Goal: Transaction & Acquisition: Purchase product/service

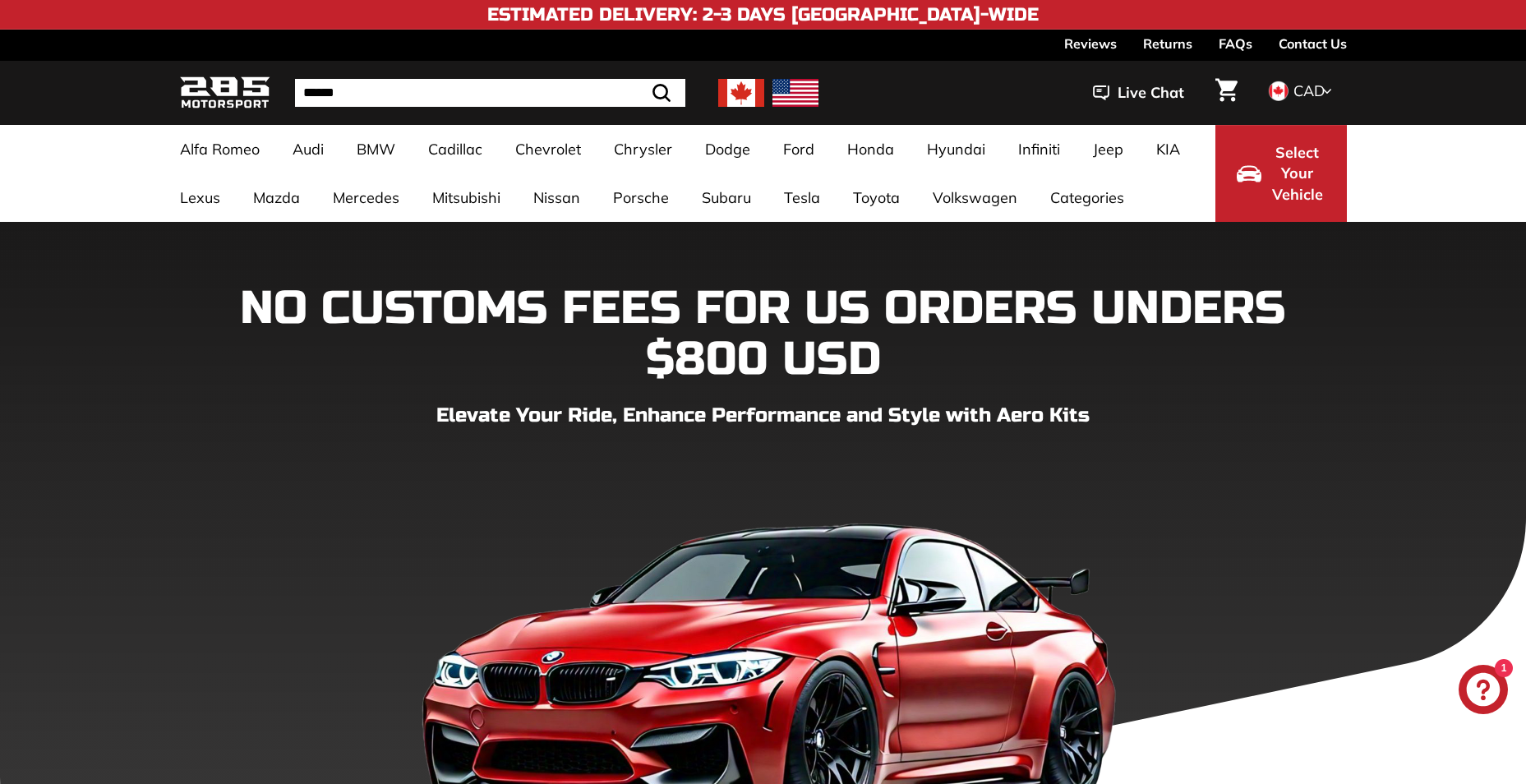
click at [1219, 91] on icon "Cart" at bounding box center [1226, 90] width 22 height 24
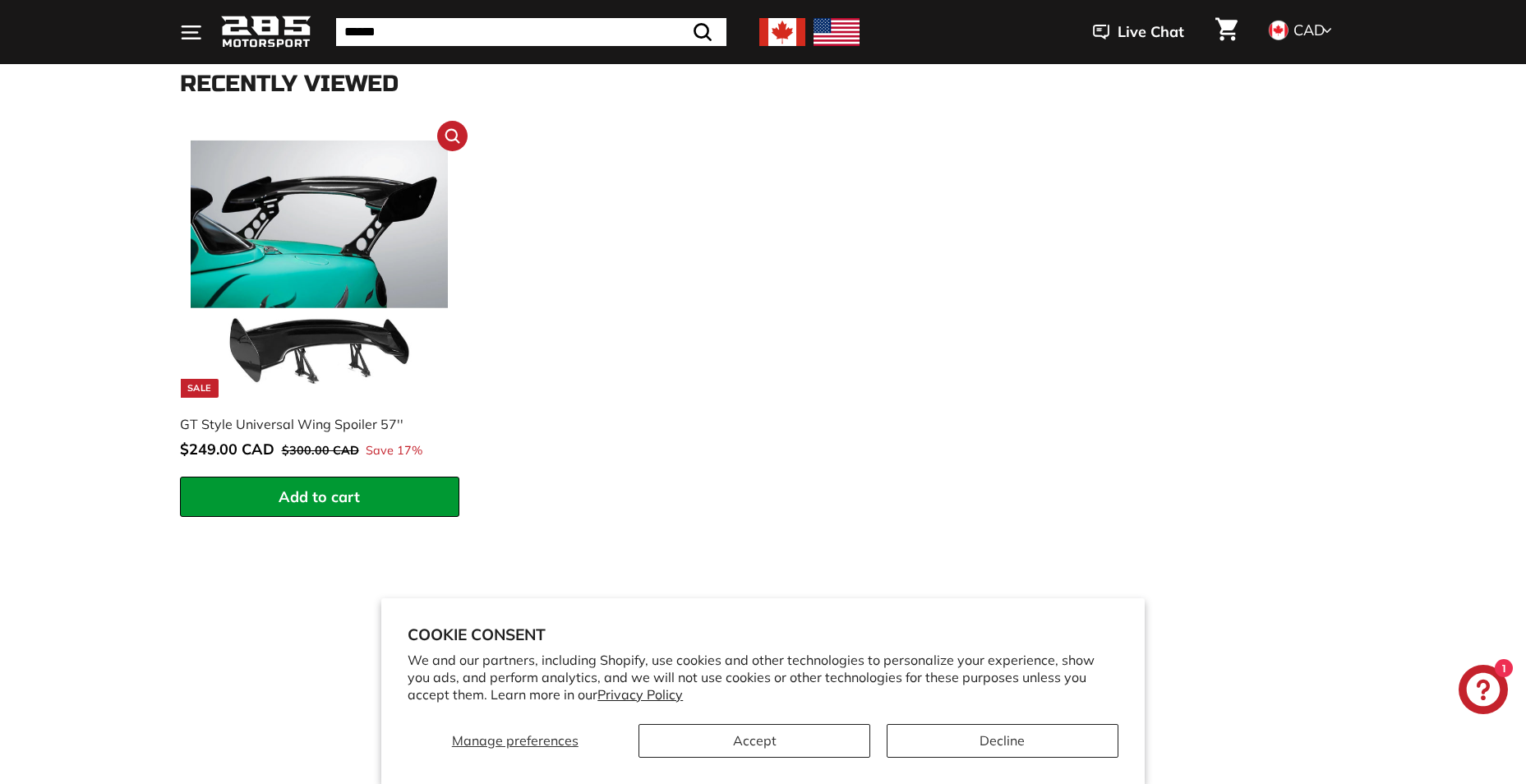
scroll to position [492, 0]
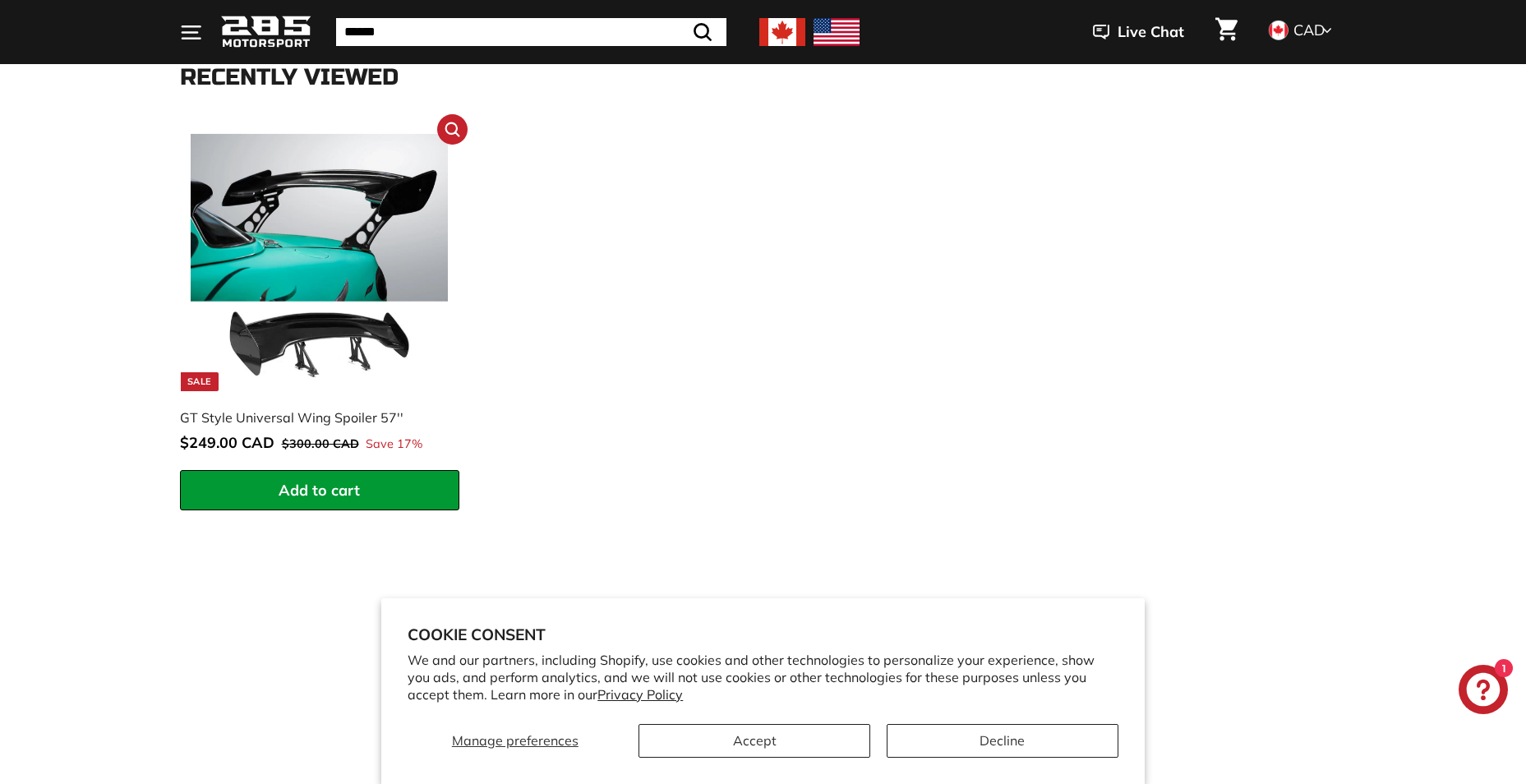
click at [372, 336] on img at bounding box center [319, 263] width 257 height 257
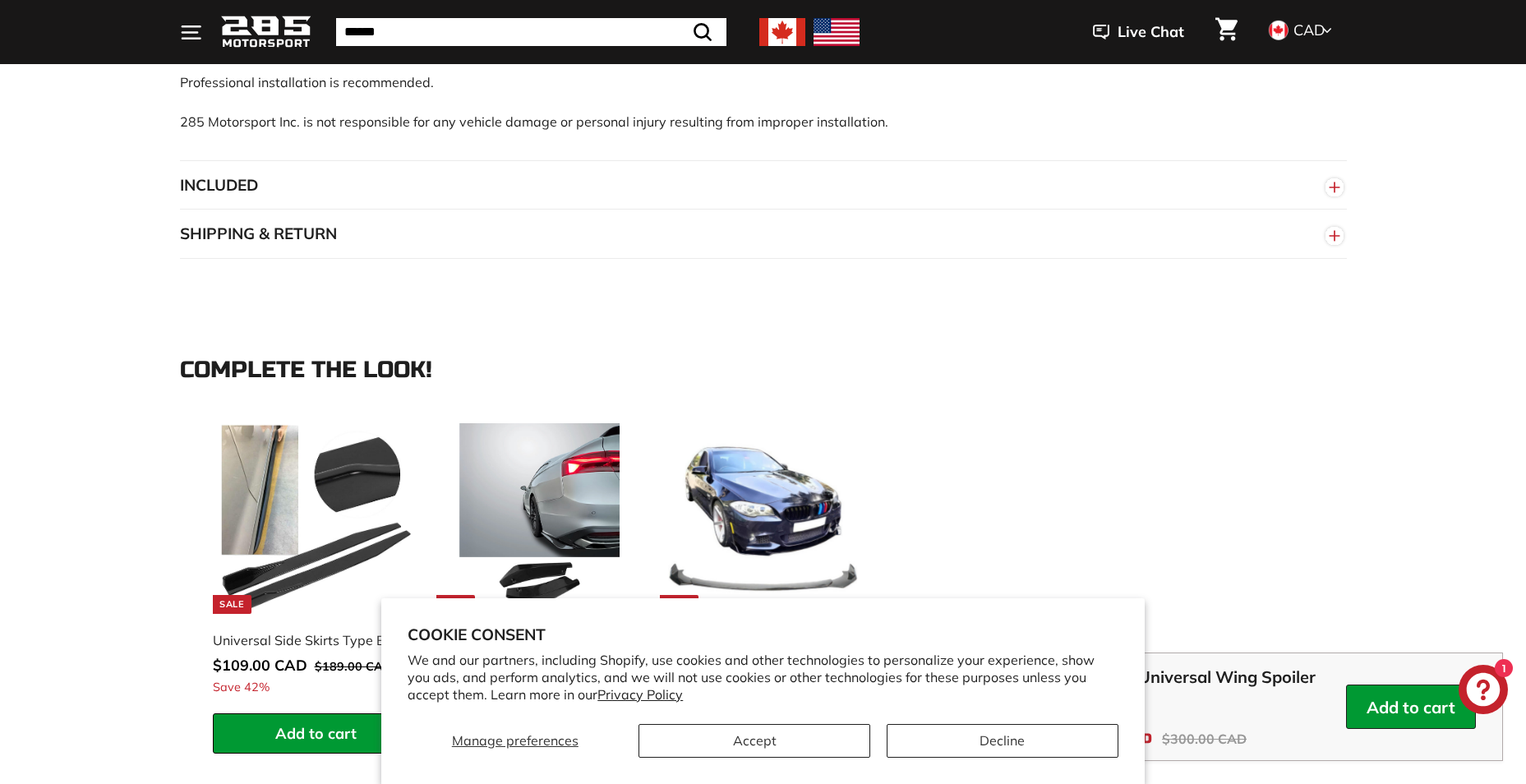
scroll to position [1232, 0]
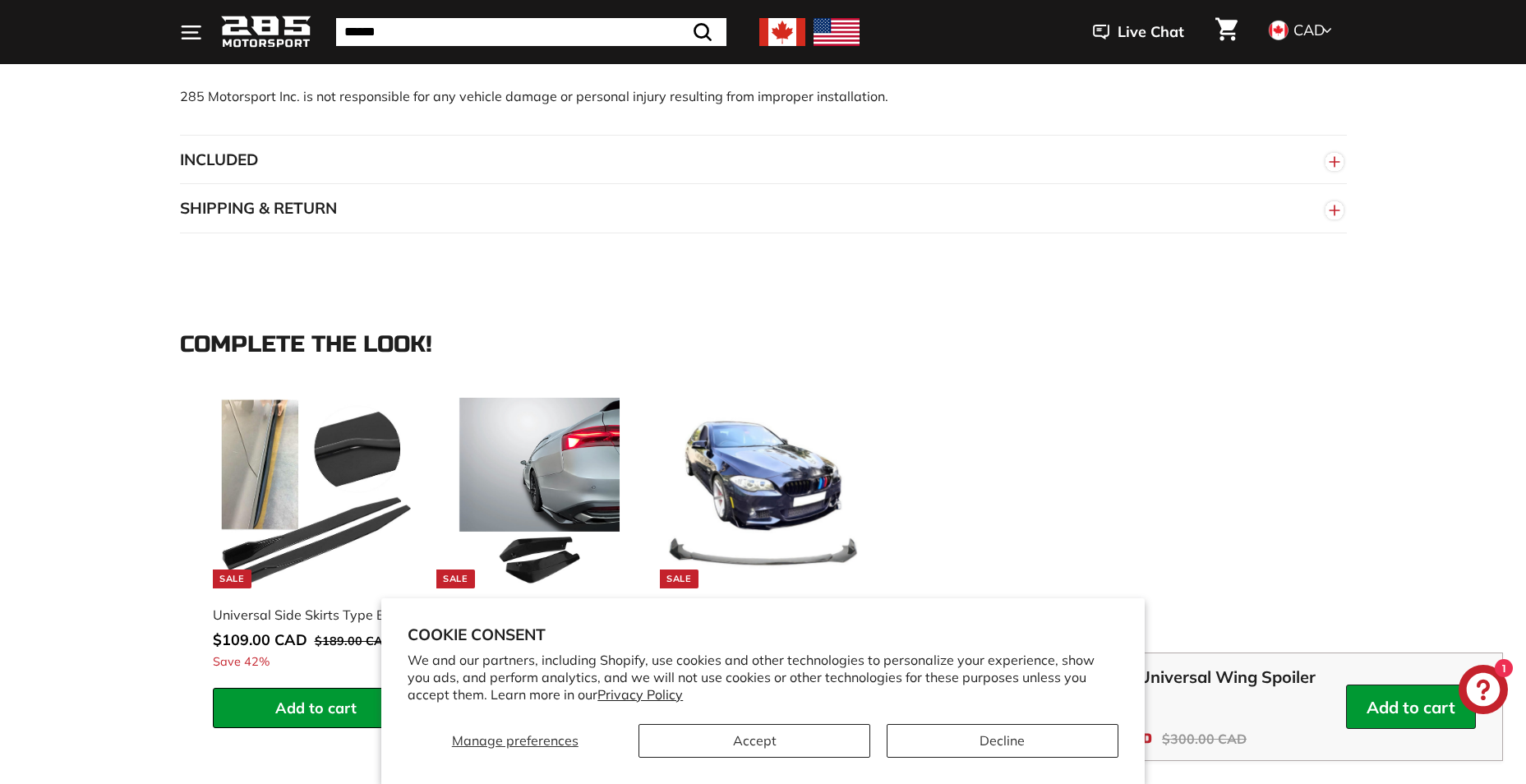
click at [402, 178] on button "INCLUDED" at bounding box center [763, 159] width 1167 height 49
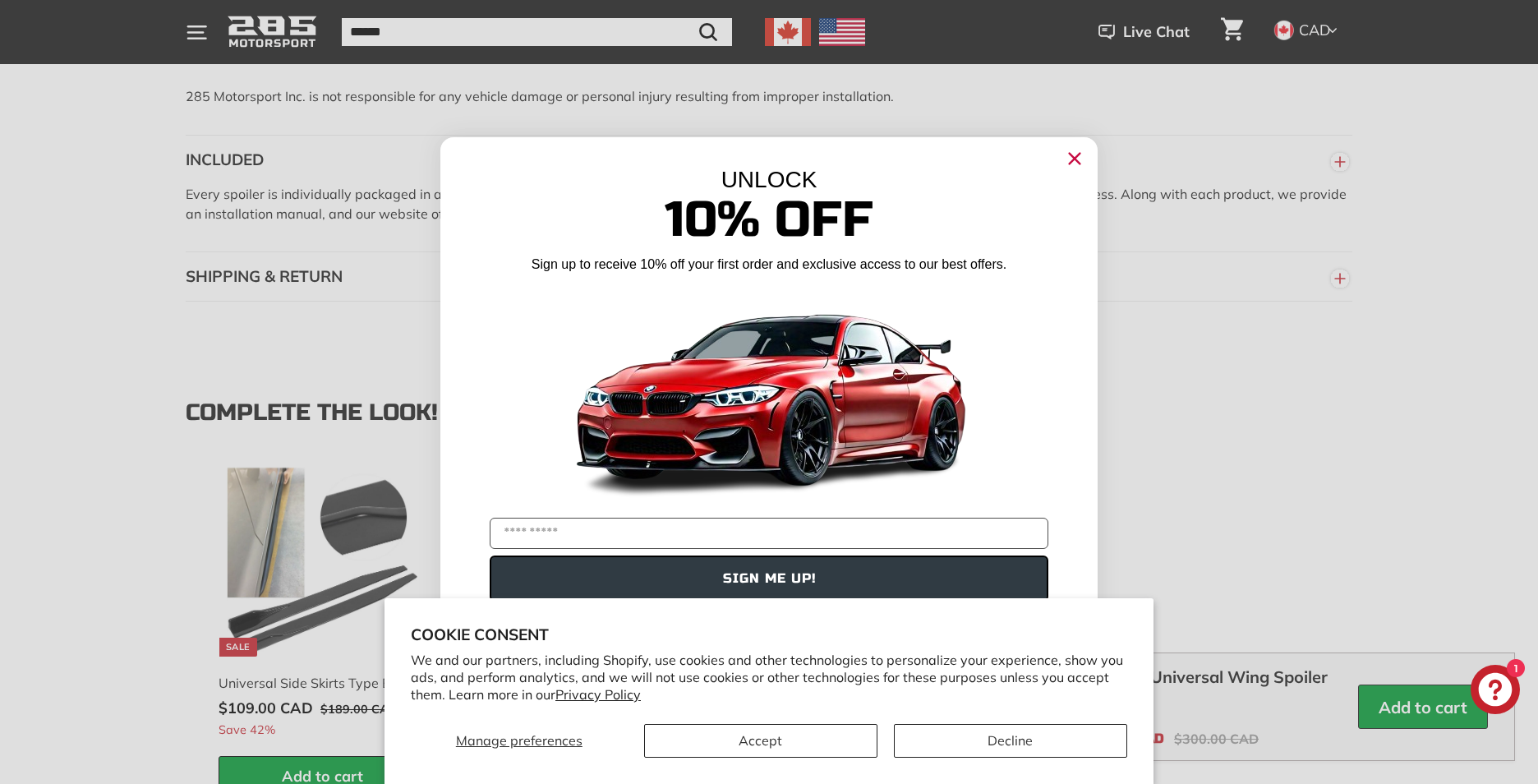
click at [1071, 160] on circle "Close dialog" at bounding box center [1075, 158] width 25 height 25
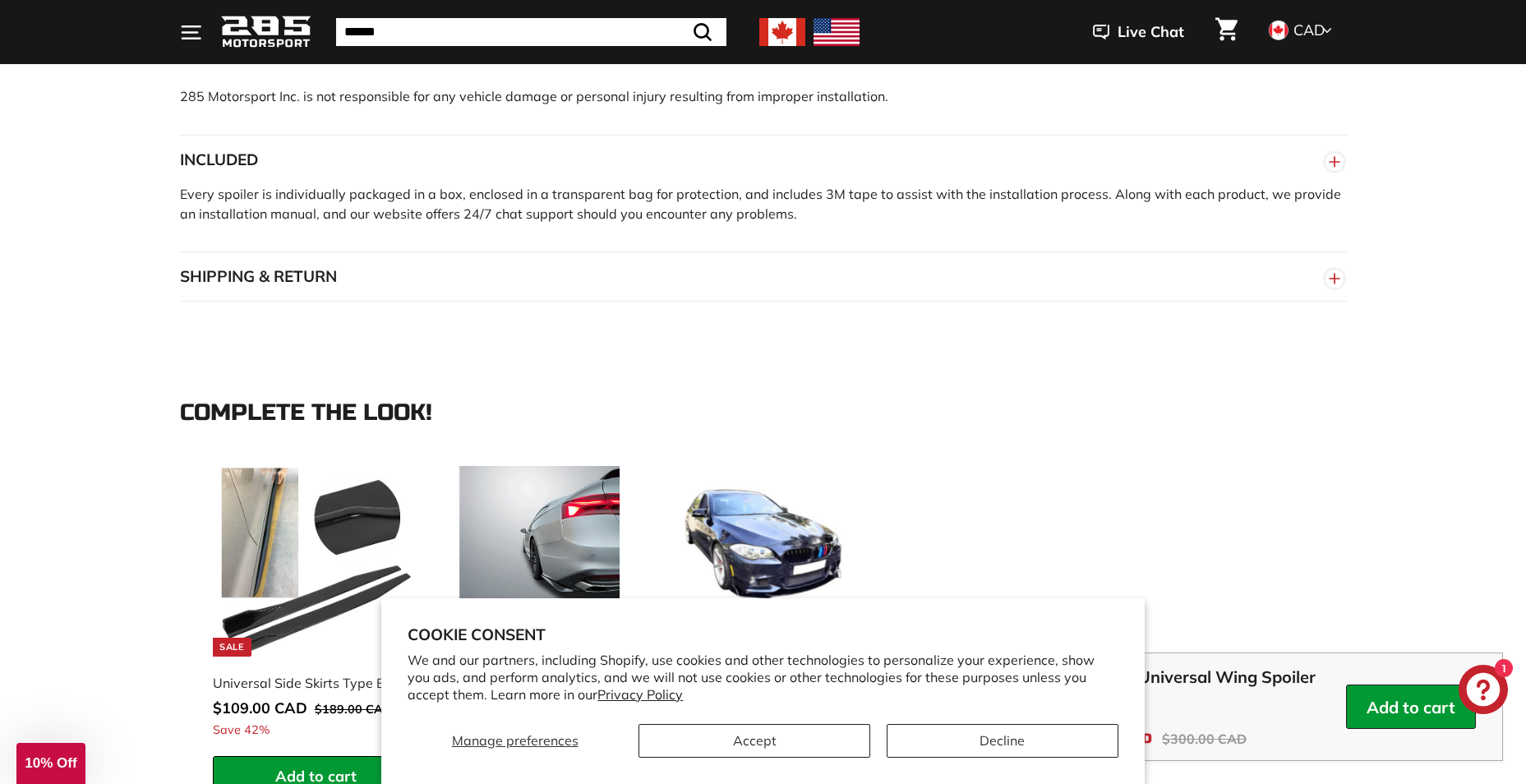
click at [545, 283] on button "SHIPPING & RETURN" at bounding box center [763, 276] width 1167 height 49
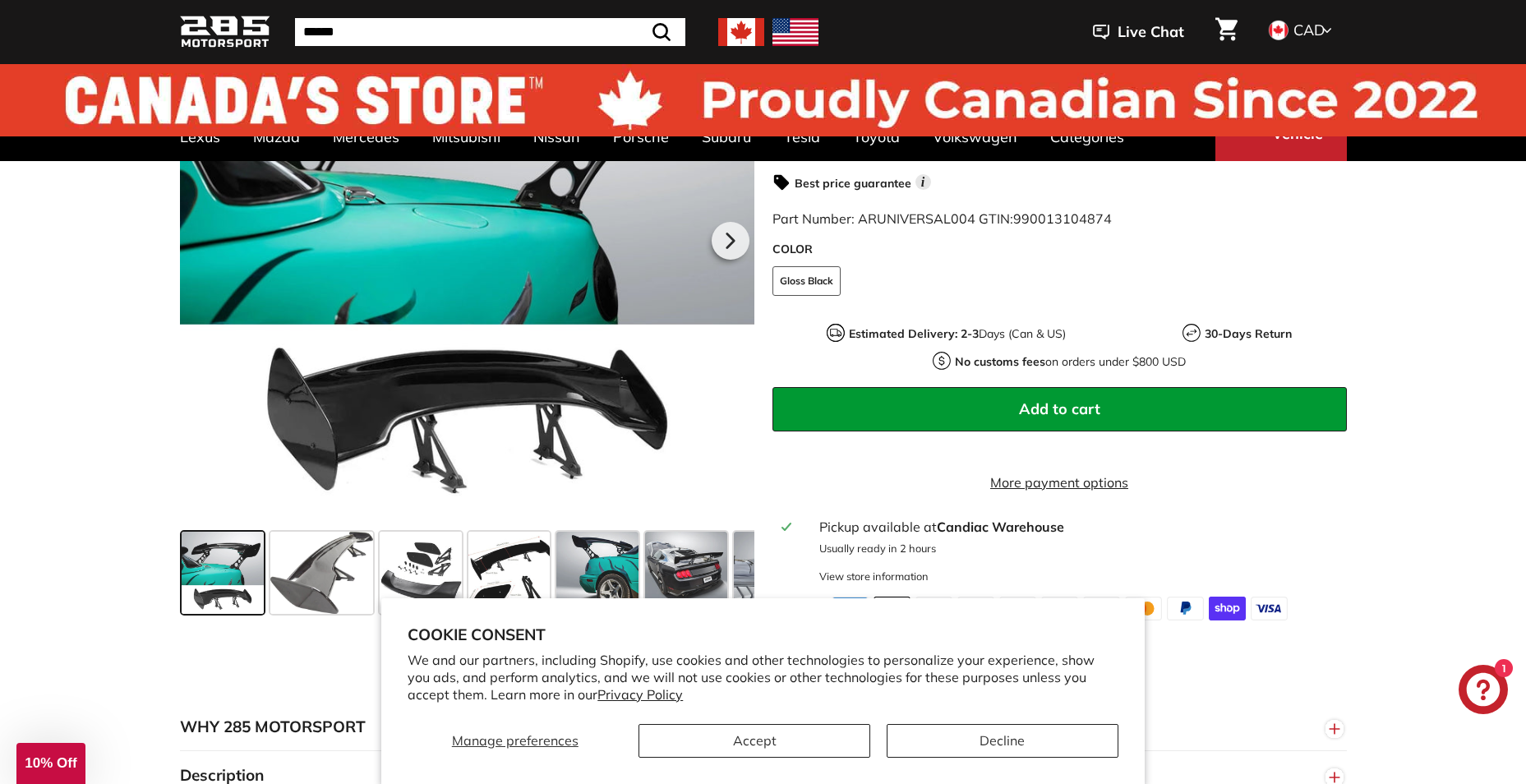
scroll to position [0, 0]
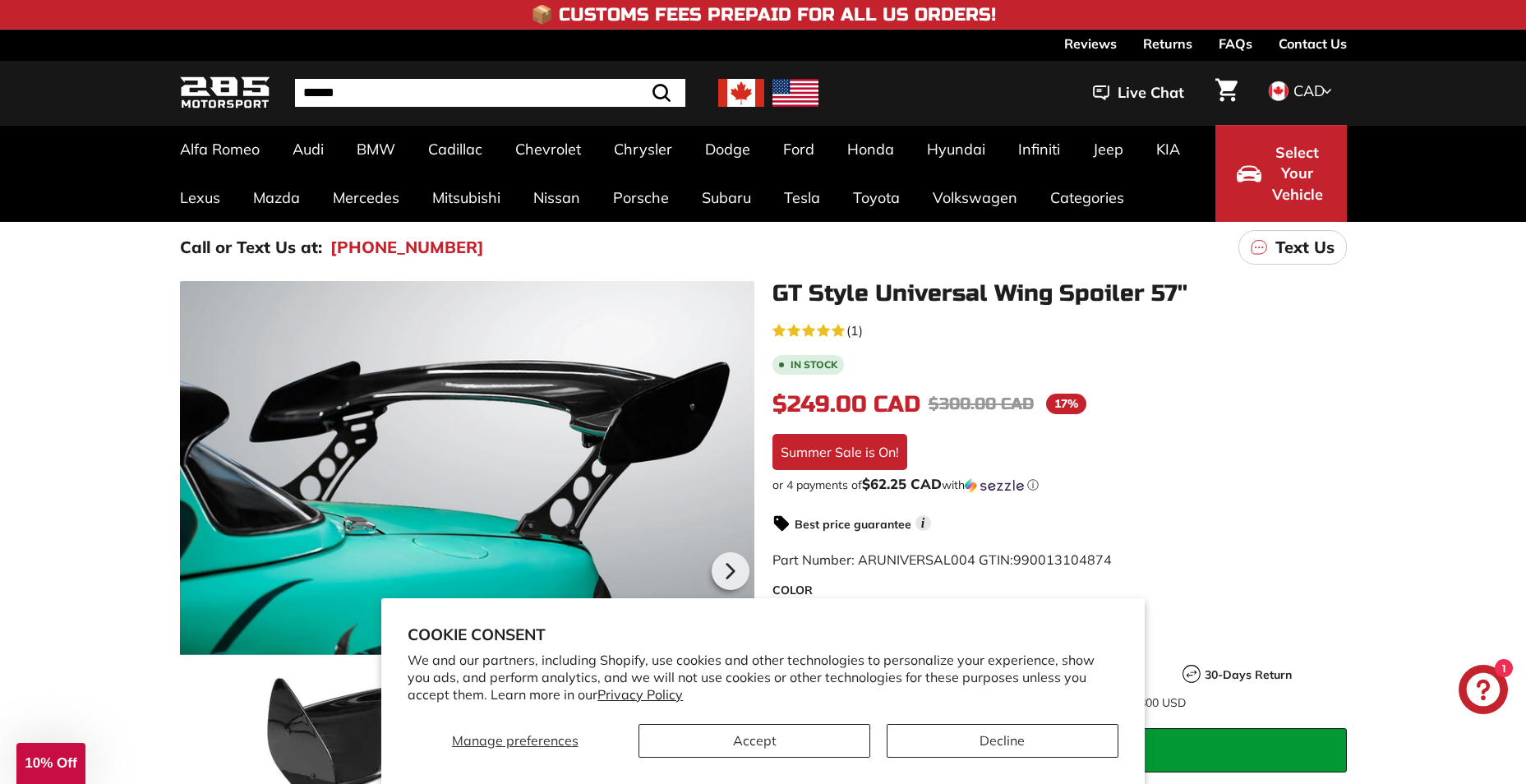
click at [949, 294] on h1 "GT Style Universal Wing Spoiler 57''" at bounding box center [1060, 294] width 575 height 25
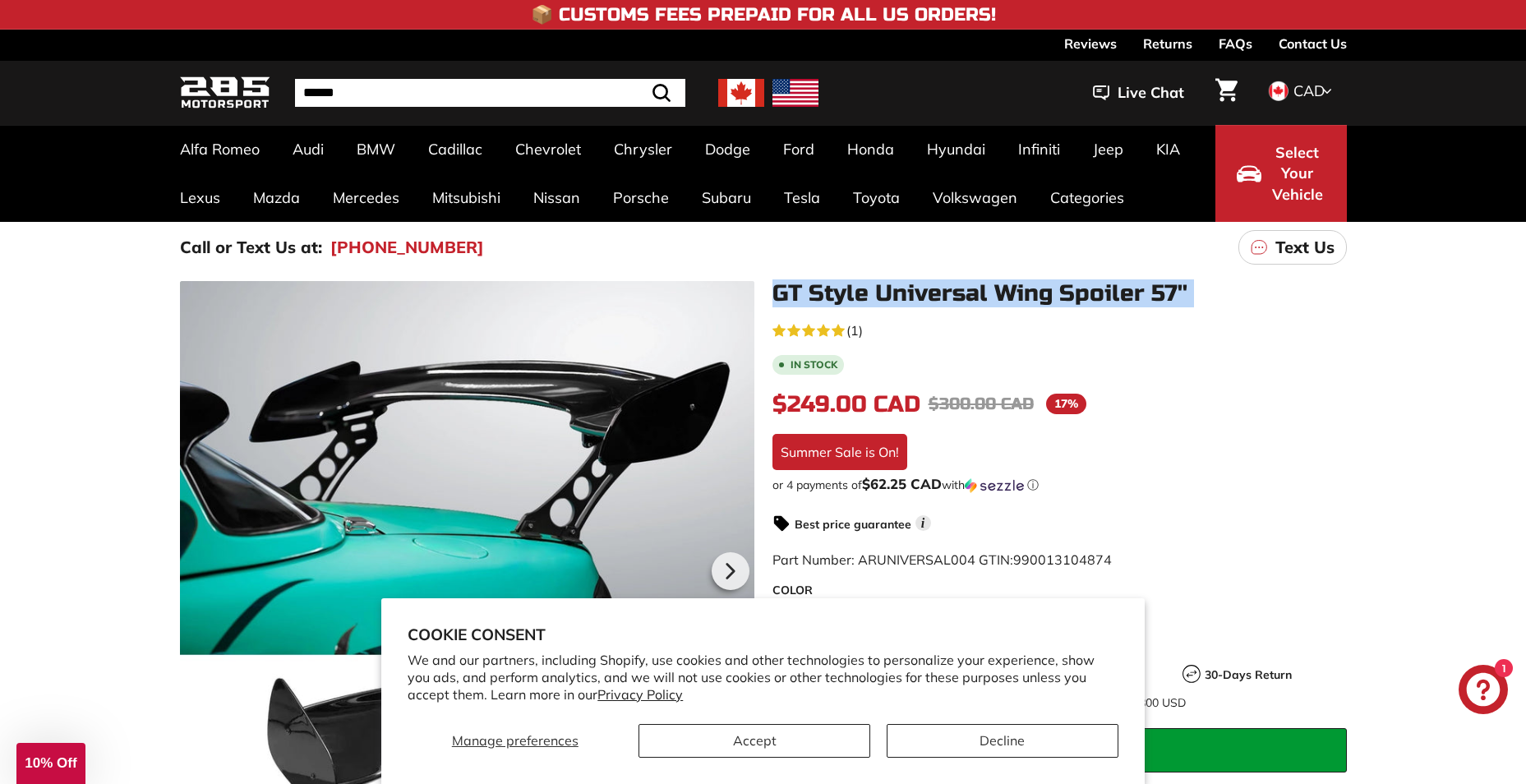
click at [949, 294] on h1 "GT Style Universal Wing Spoiler 57''" at bounding box center [1060, 294] width 575 height 25
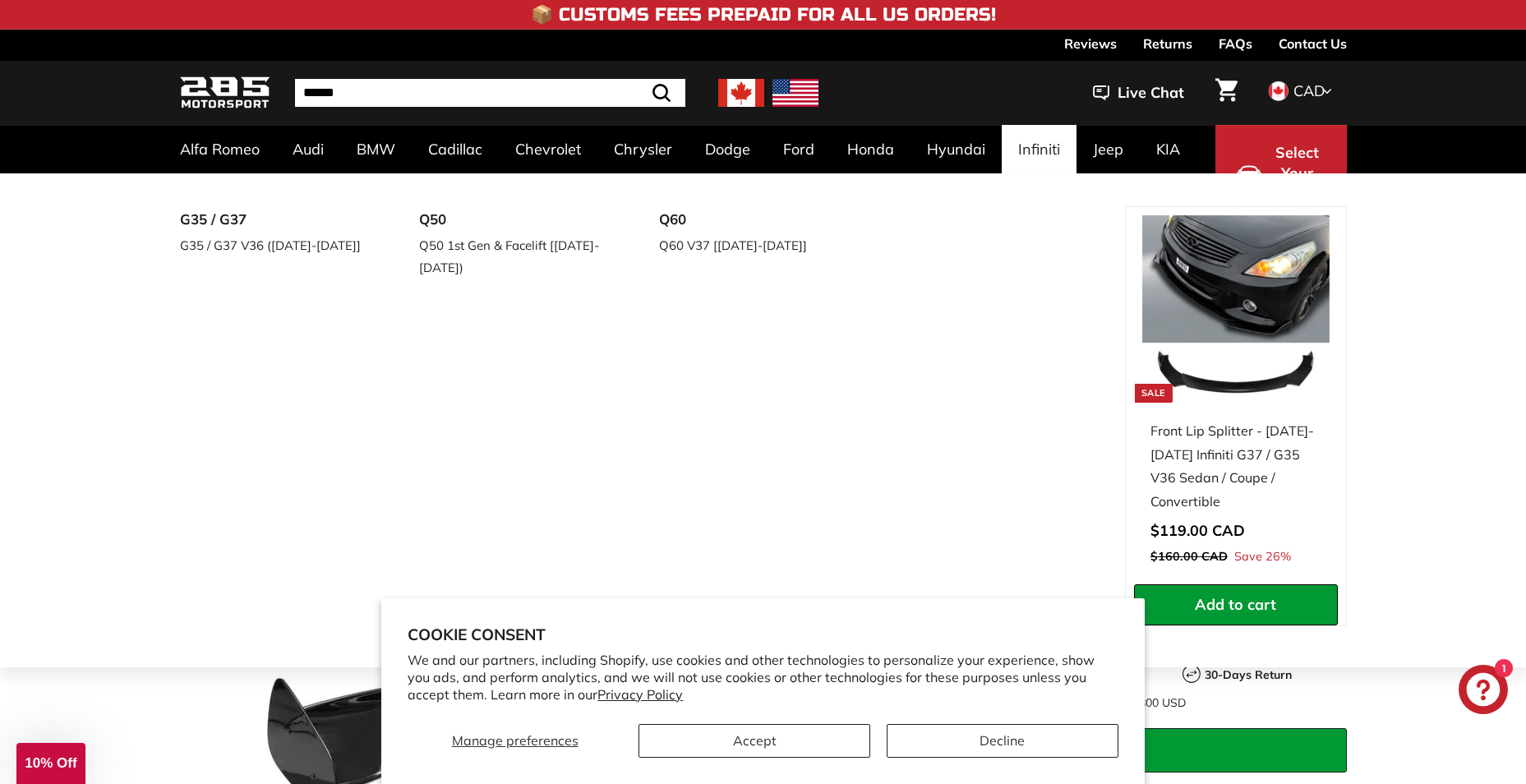
copy div "GT Style Universal Wing Spoiler 57'' 5.0 rating (1 votes)"
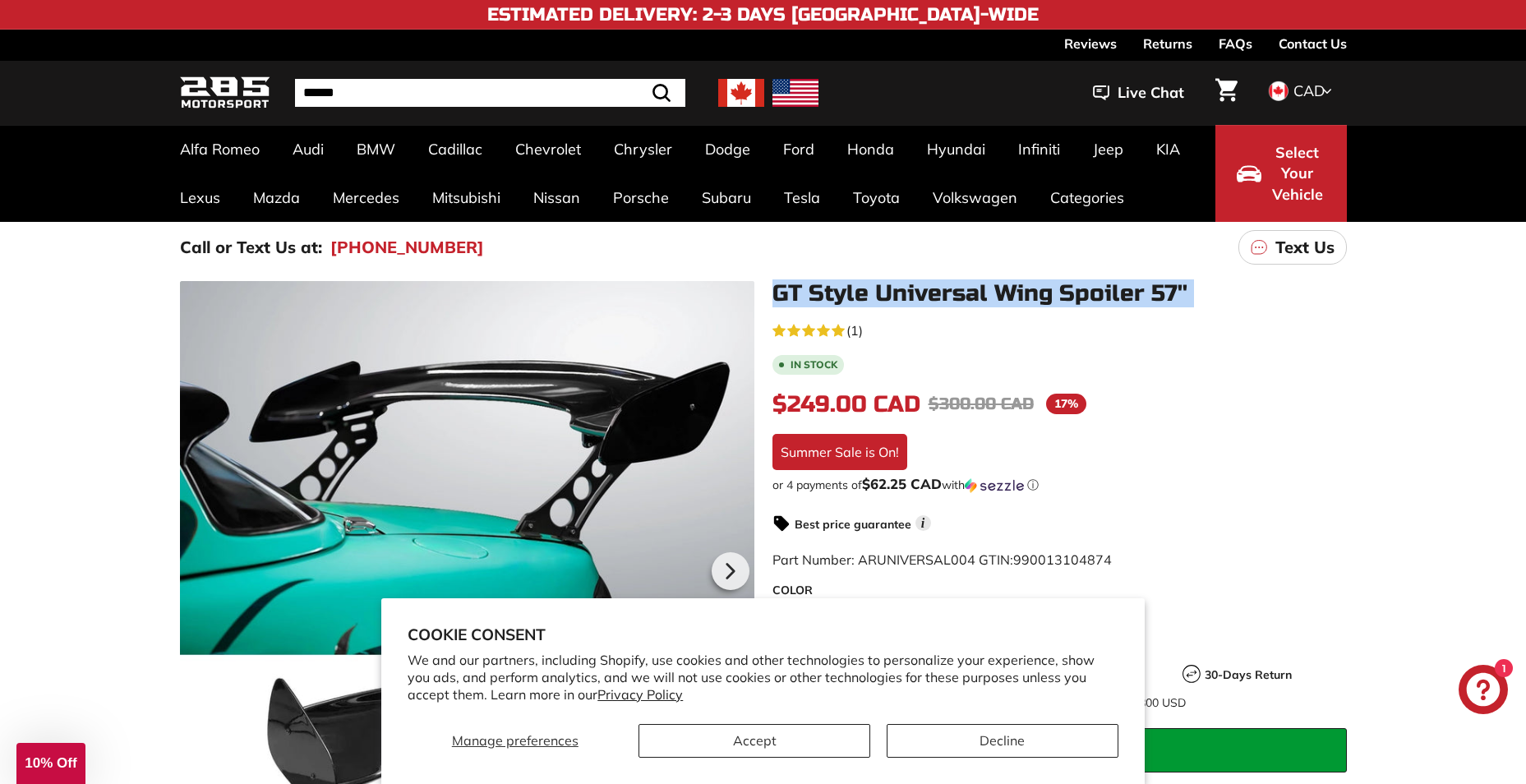
click at [226, 99] on img at bounding box center [225, 94] width 91 height 39
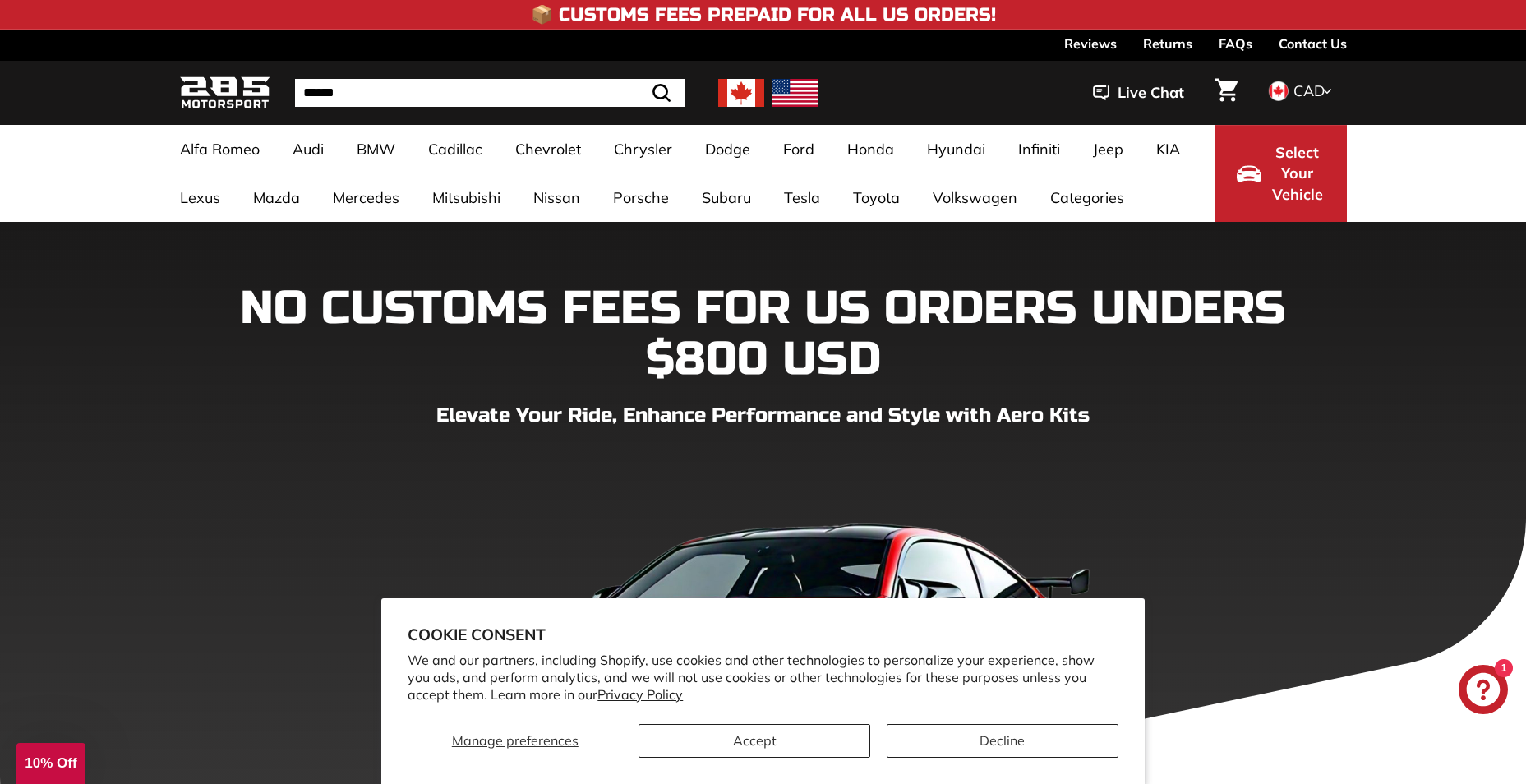
click at [615, 92] on form "Search Close .cls-1{fill:none;stroke:#000;stroke-miterlimit:10;stroke-width:2px…" at bounding box center [490, 93] width 390 height 28
type input "******"
click at [597, 79] on button ".cls-1{fill:none;stroke:#000;stroke-miterlimit:10;stroke-width:2px} Search" at bounding box center [620, 93] width 47 height 28
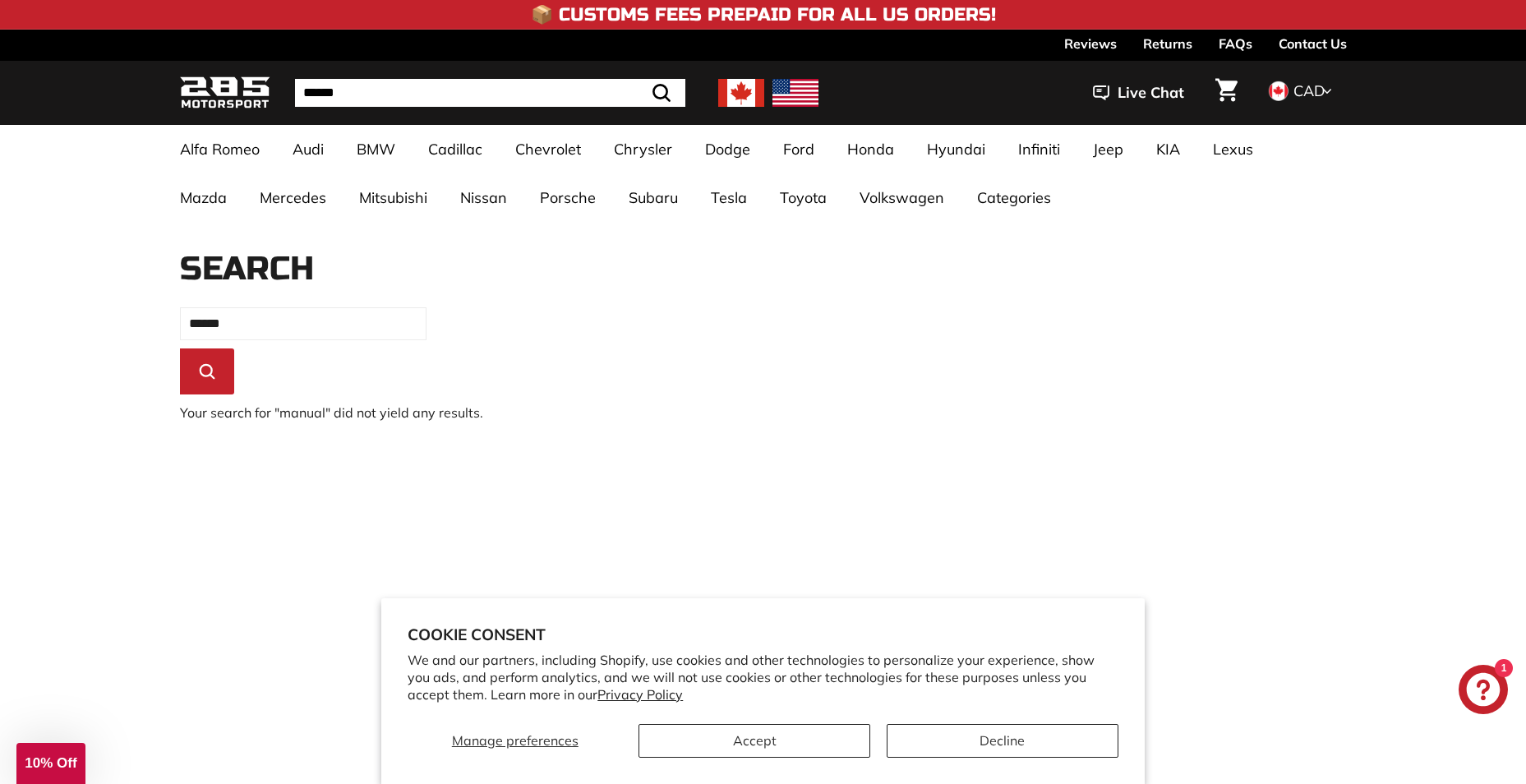
click at [590, 107] on div ". . . Site navigation . . . Site navigation 285 Motorsport ****** Search Close …" at bounding box center [763, 93] width 1167 height 56
